Goal: Check status: Check status

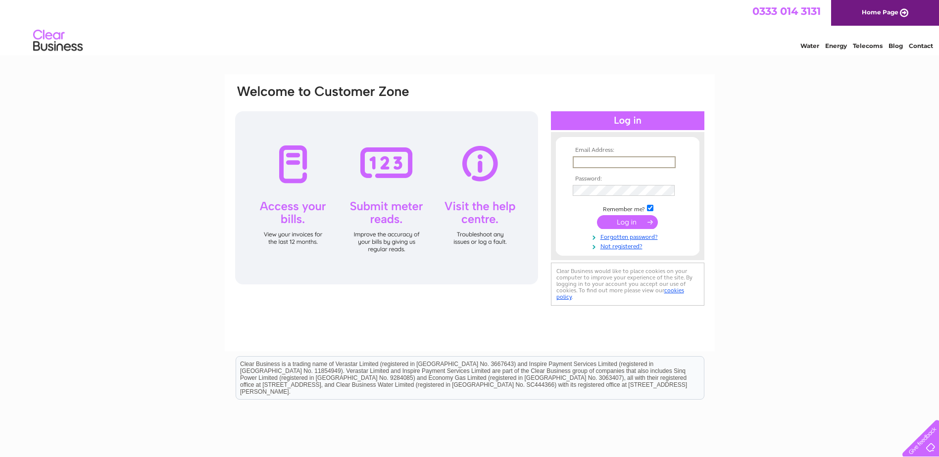
click at [589, 159] on input "text" at bounding box center [623, 162] width 103 height 12
type input "[EMAIL_ADDRESS][PERSON_NAME][DOMAIN_NAME]"
click at [628, 221] on input "submit" at bounding box center [627, 222] width 61 height 14
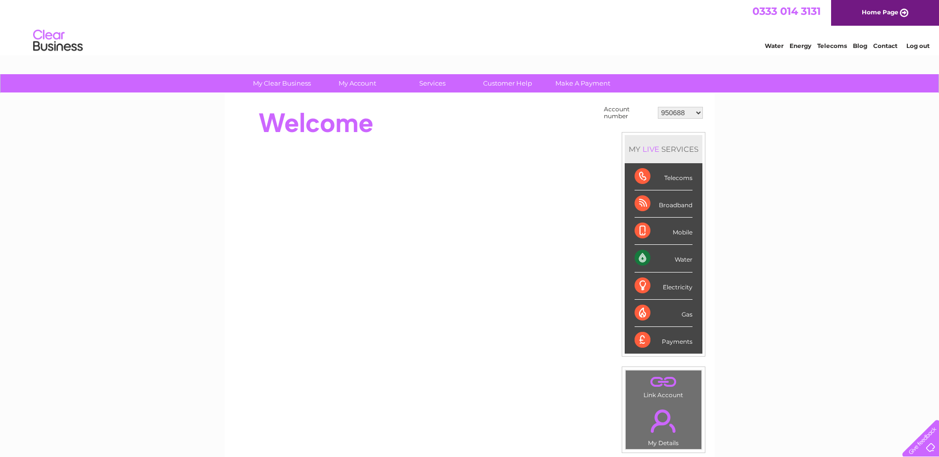
click at [678, 259] on div "Water" at bounding box center [663, 258] width 58 height 27
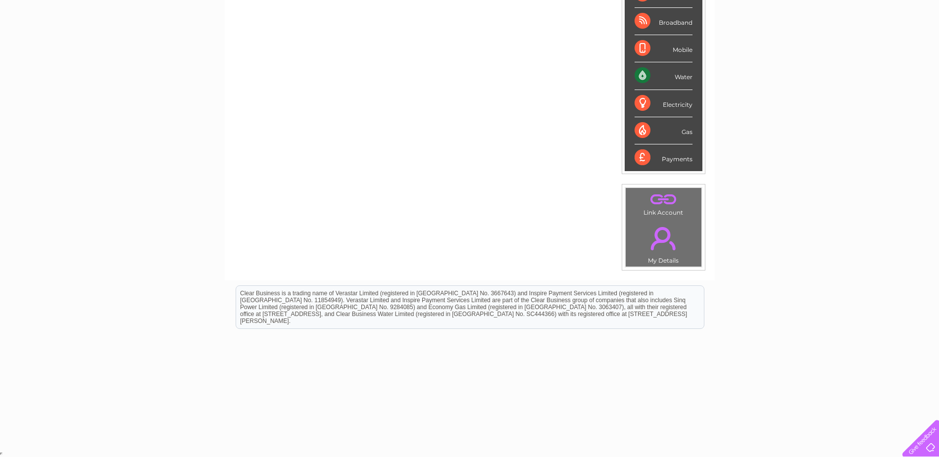
scroll to position [34, 0]
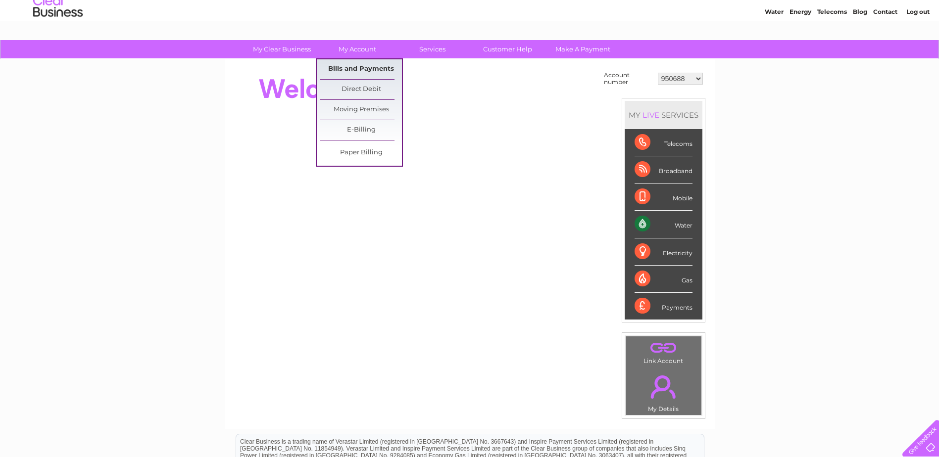
click at [362, 68] on link "Bills and Payments" at bounding box center [361, 69] width 82 height 20
click at [364, 67] on link "Bills and Payments" at bounding box center [361, 69] width 82 height 20
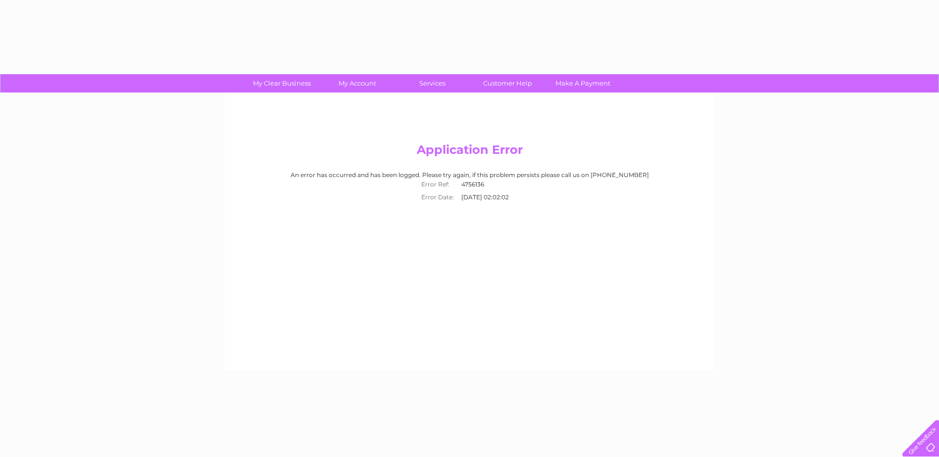
click at [698, 161] on h2 "Application Error" at bounding box center [469, 152] width 471 height 19
